Goal: Information Seeking & Learning: Learn about a topic

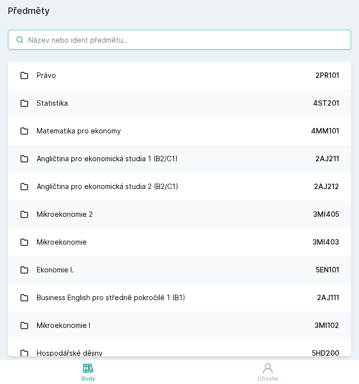
click at [59, 38] on input "search" at bounding box center [179, 40] width 343 height 20
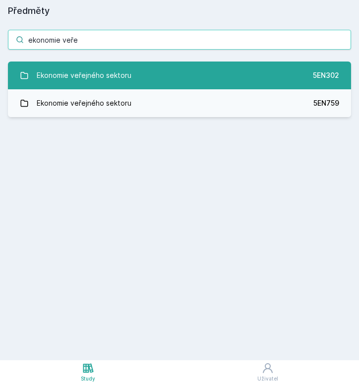
type input "ekonomie veře"
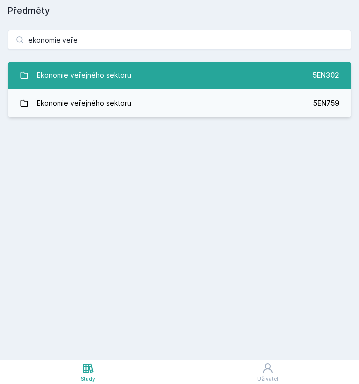
click at [128, 68] on div "Ekonomie veřejného sektoru" at bounding box center [84, 76] width 95 height 20
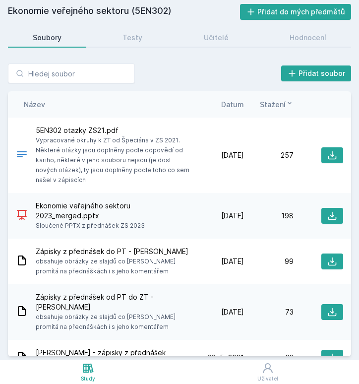
click at [228, 104] on span "Datum" at bounding box center [232, 104] width 23 height 10
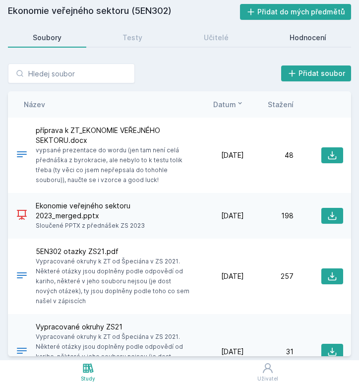
click at [306, 38] on div "Hodnocení" at bounding box center [308, 38] width 37 height 10
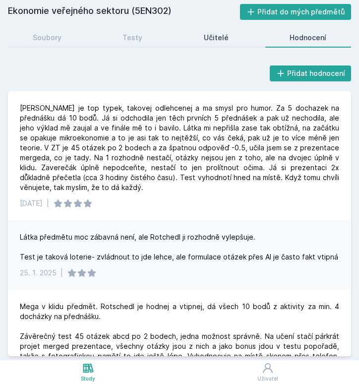
click at [224, 35] on div "Učitelé" at bounding box center [216, 38] width 25 height 10
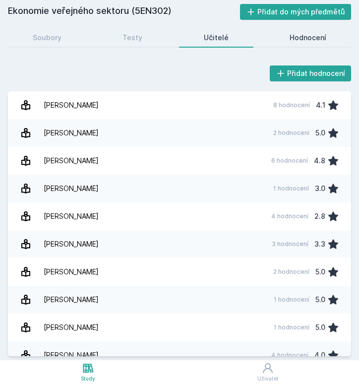
click at [282, 36] on link "Hodnocení" at bounding box center [309, 38] width 86 height 20
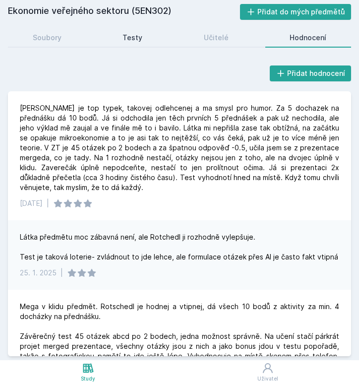
click at [127, 34] on div "Testy" at bounding box center [133, 38] width 20 height 10
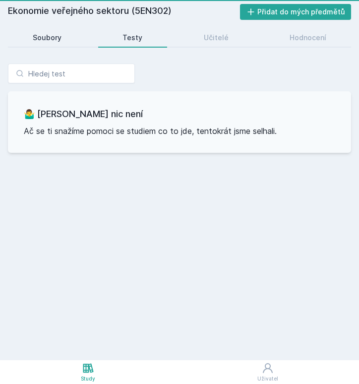
click at [47, 33] on div "Soubory" at bounding box center [47, 38] width 29 height 10
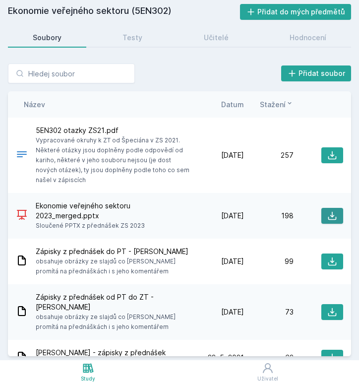
click at [331, 219] on icon at bounding box center [333, 216] width 10 height 10
click at [138, 87] on div "Přidat soubor Řazení: Název Datum Stažení Název Datum Stažení 5EN302 otazky ZS2…" at bounding box center [179, 210] width 343 height 293
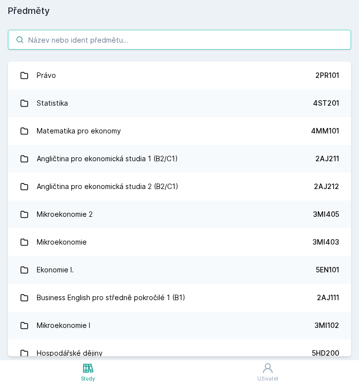
click at [36, 38] on input "search" at bounding box center [179, 40] width 343 height 20
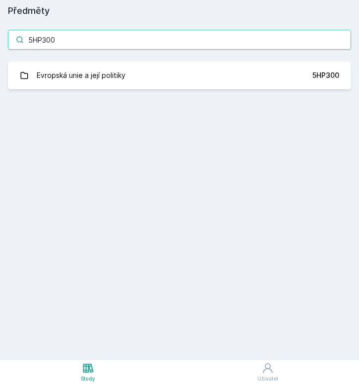
type input "5HP300"
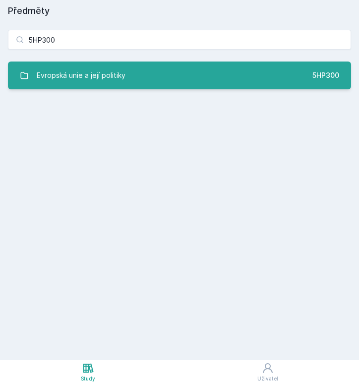
click at [86, 69] on div "Evropská unie a její politiky" at bounding box center [81, 76] width 89 height 20
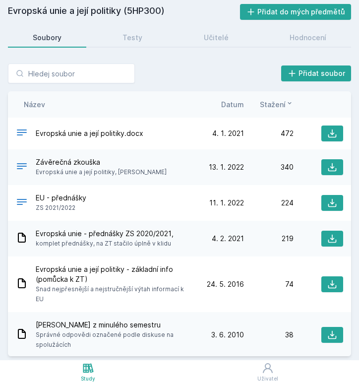
click at [225, 47] on div "Soubory Testy Učitelé Hodnocení" at bounding box center [179, 38] width 343 height 20
click at [224, 45] on link "Učitelé" at bounding box center [216, 38] width 74 height 20
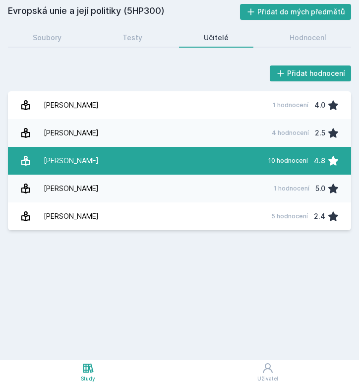
click at [125, 158] on link "[PERSON_NAME] 10 hodnocení 4.8" at bounding box center [179, 161] width 343 height 28
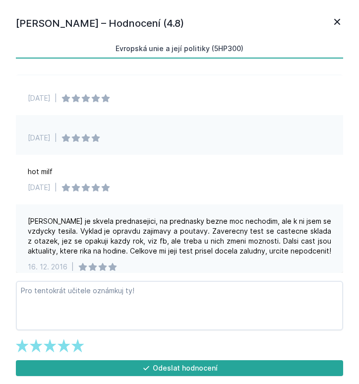
scroll to position [86, 0]
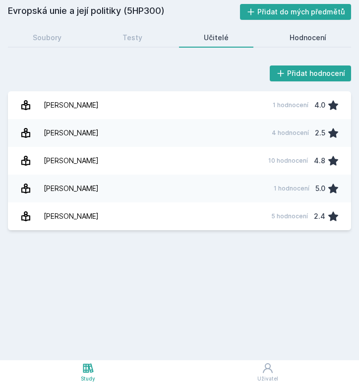
click at [288, 33] on link "Hodnocení" at bounding box center [309, 38] width 86 height 20
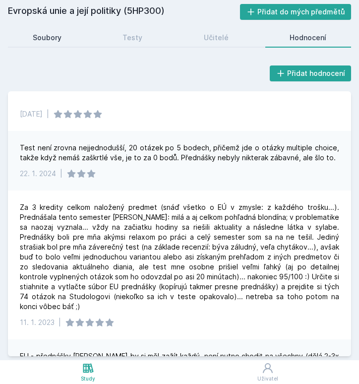
click at [53, 41] on div "Soubory" at bounding box center [47, 38] width 29 height 10
